Goal: Transaction & Acquisition: Subscribe to service/newsletter

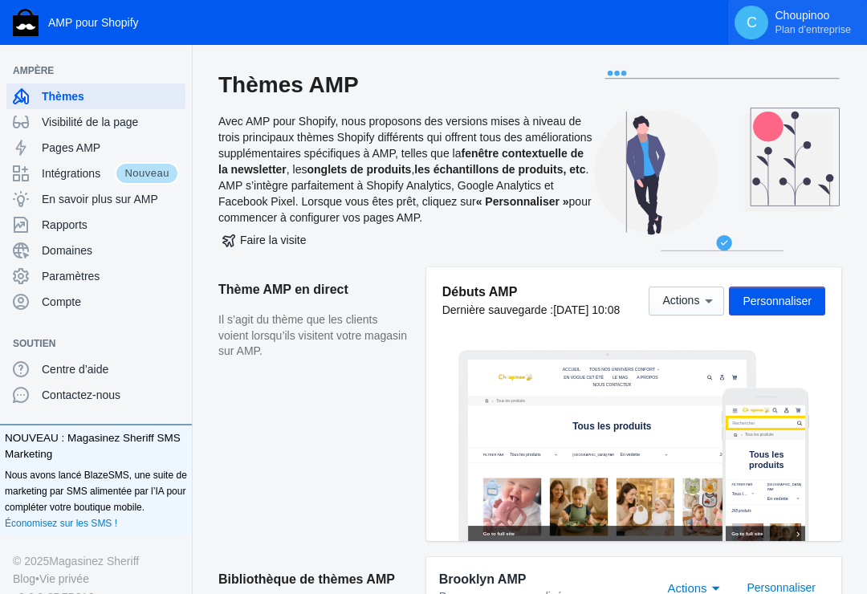
click at [796, 24] on span "Plan d’entreprise" at bounding box center [813, 29] width 76 height 13
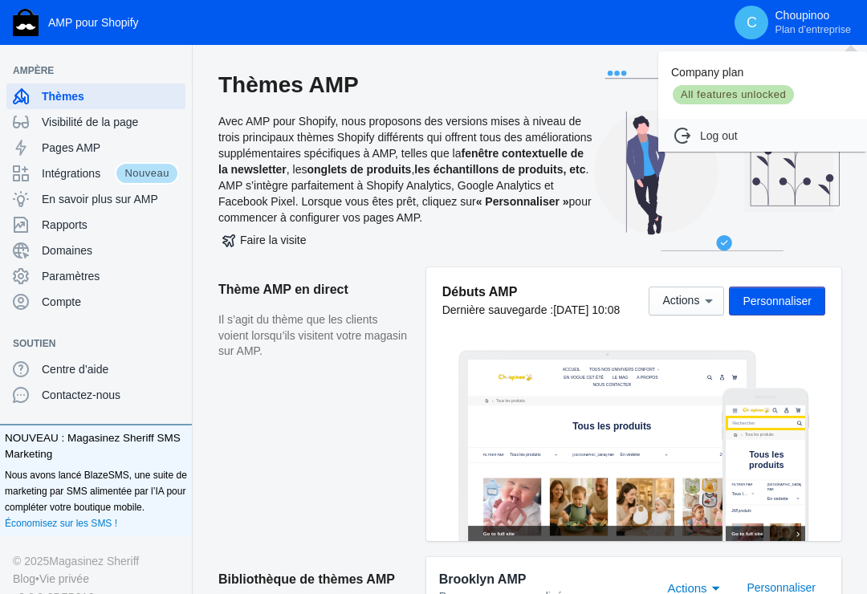
click at [59, 301] on div at bounding box center [433, 297] width 867 height 594
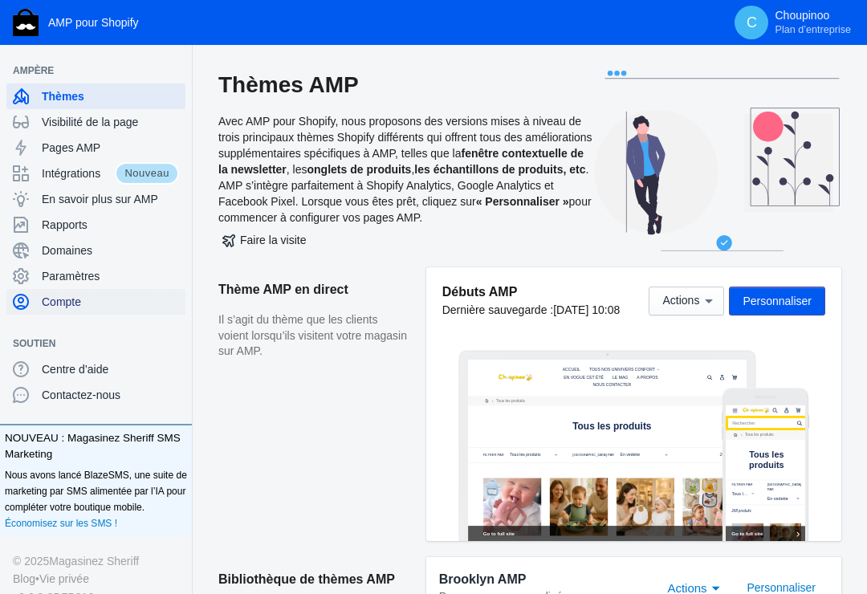
click at [52, 303] on span "Compte" at bounding box center [110, 302] width 137 height 16
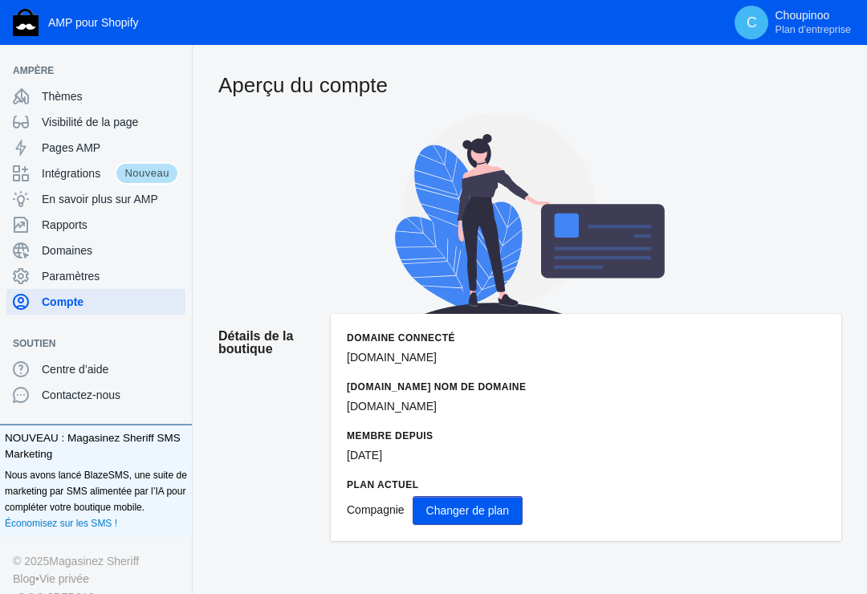
click at [446, 507] on span "Changer de plan" at bounding box center [468, 510] width 84 height 13
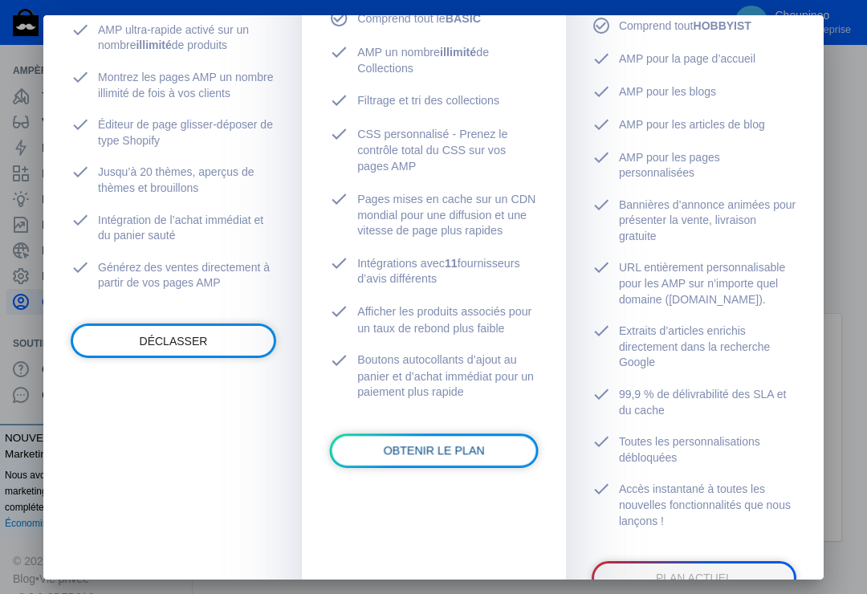
scroll to position [401, 0]
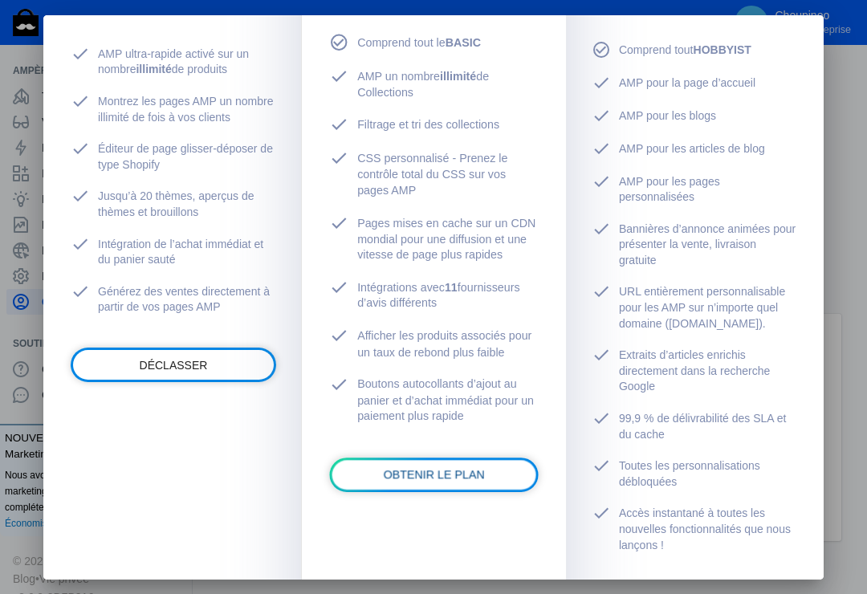
click at [425, 481] on span "OBTENIR LE PLAN" at bounding box center [433, 474] width 101 height 13
